Goal: Book appointment/travel/reservation

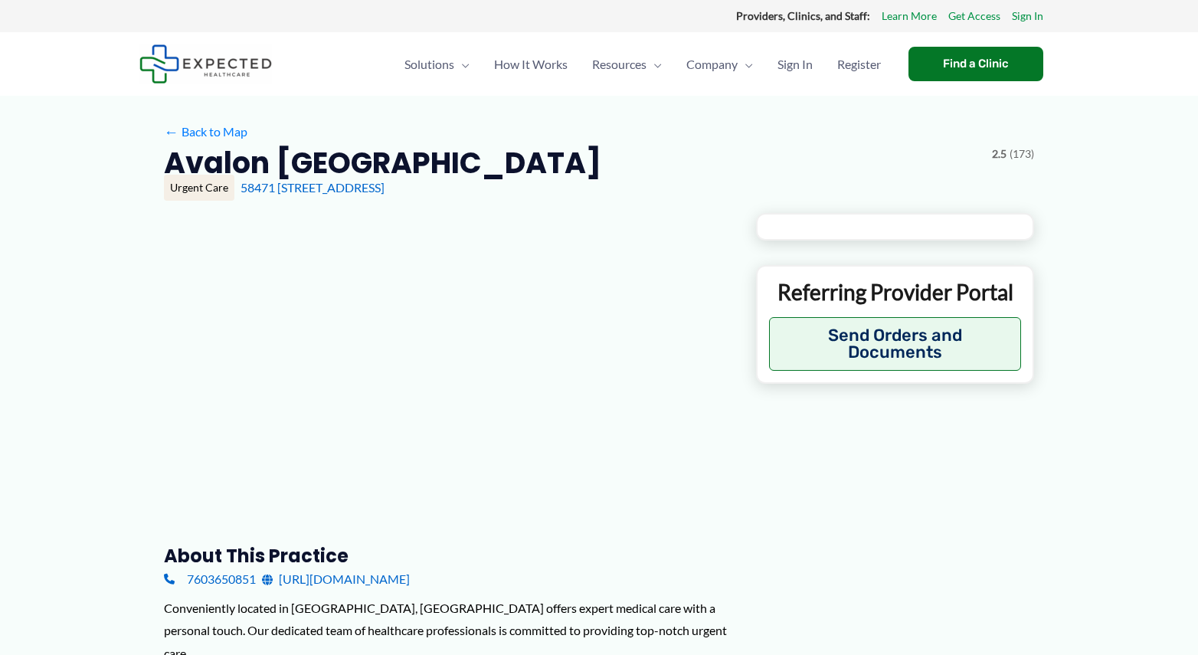
type input "**********"
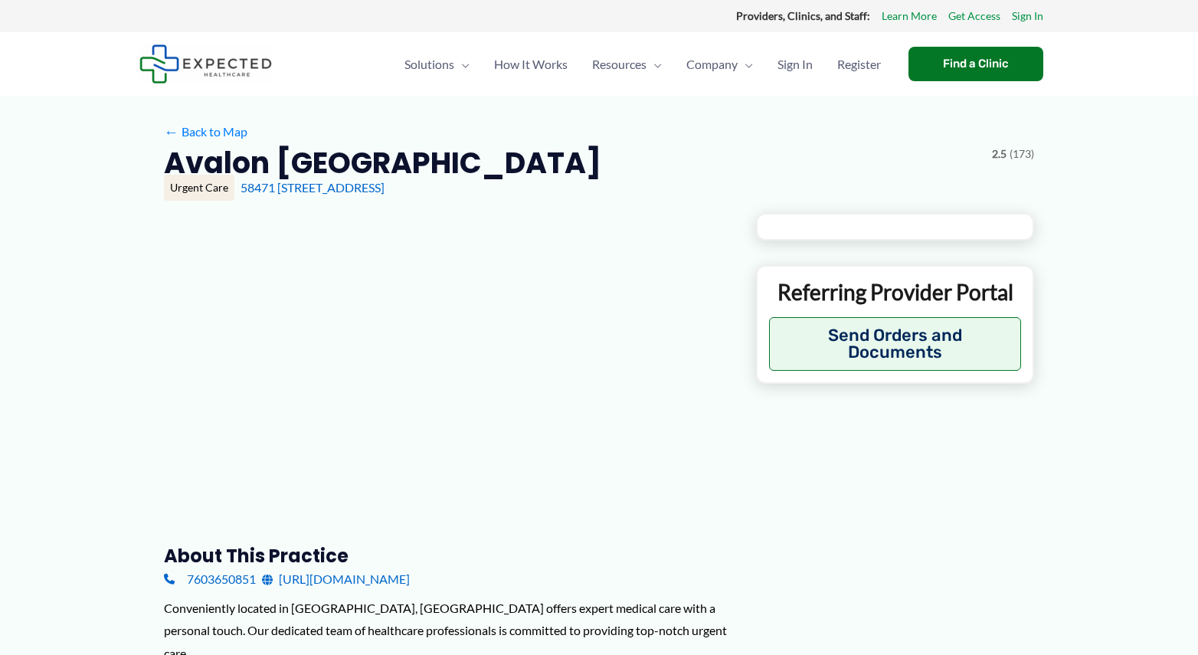
type input "**********"
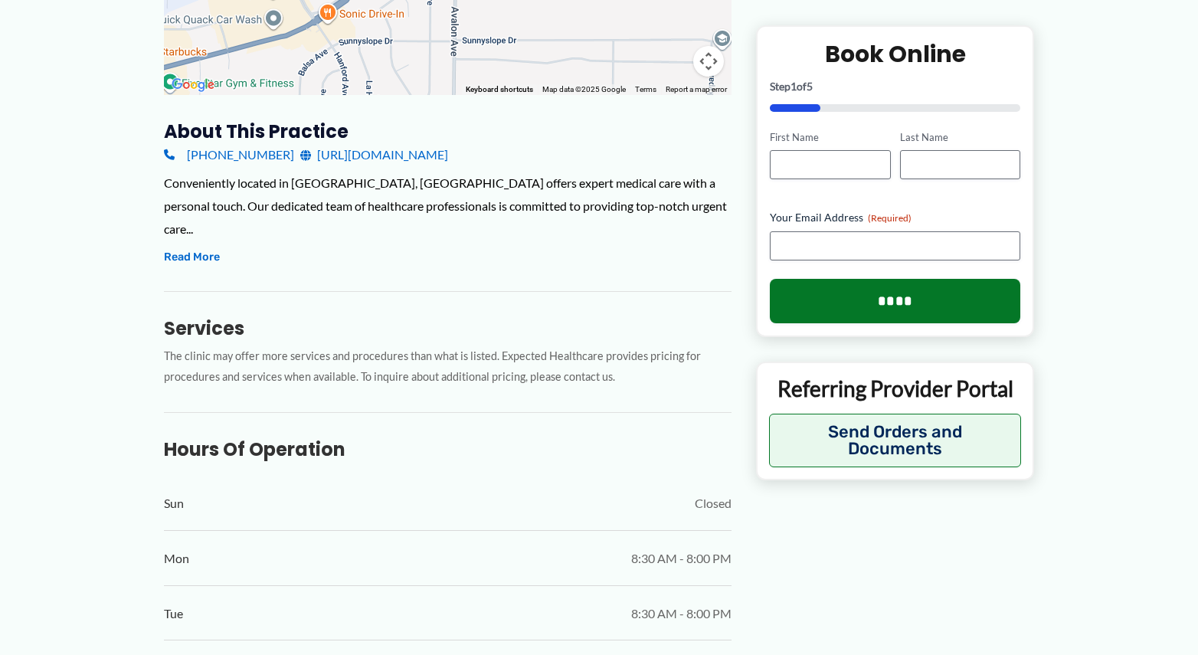
scroll to position [433, 0]
click at [388, 159] on link "[URL][DOMAIN_NAME]" at bounding box center [374, 157] width 148 height 23
